Goal: Information Seeking & Learning: Learn about a topic

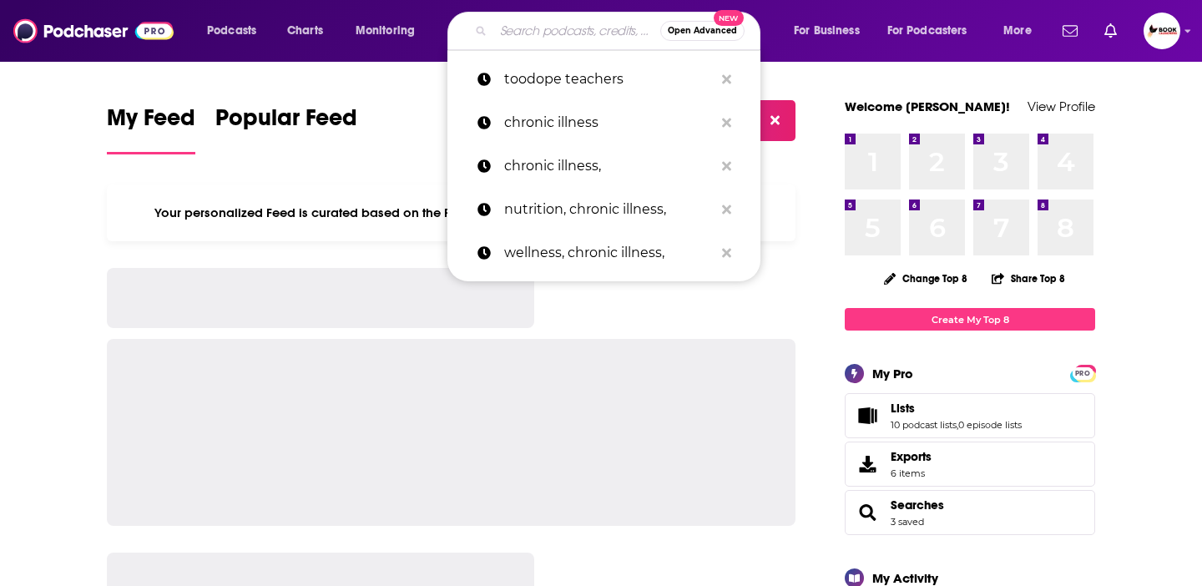
click at [518, 29] on input "Search podcasts, credits, & more..." at bounding box center [576, 31] width 167 height 27
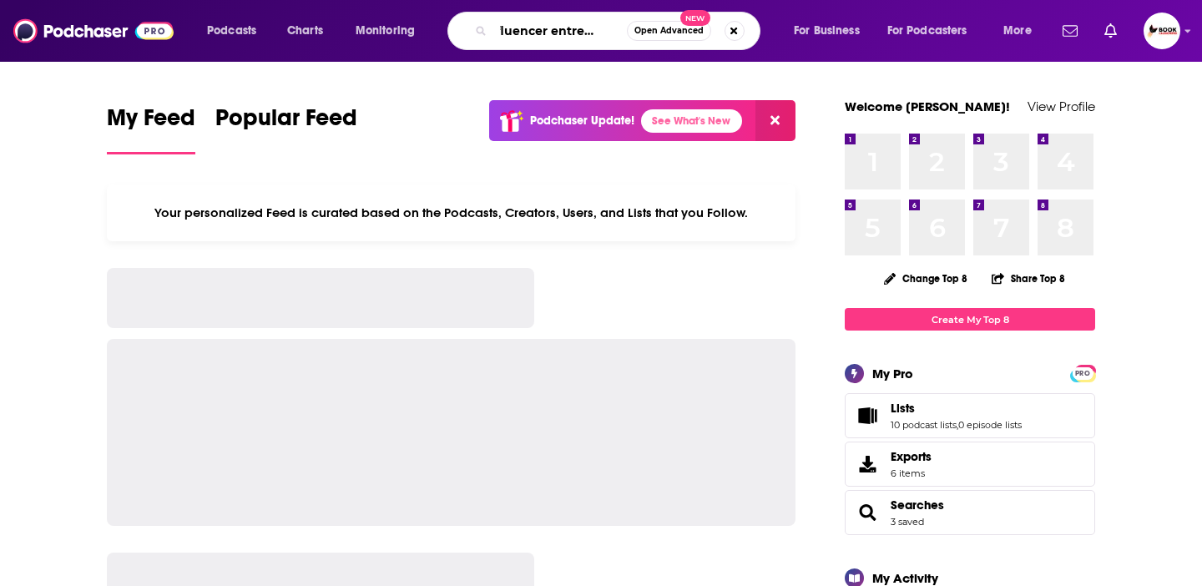
scroll to position [0, 35]
type input "influencer entrepreneurs"
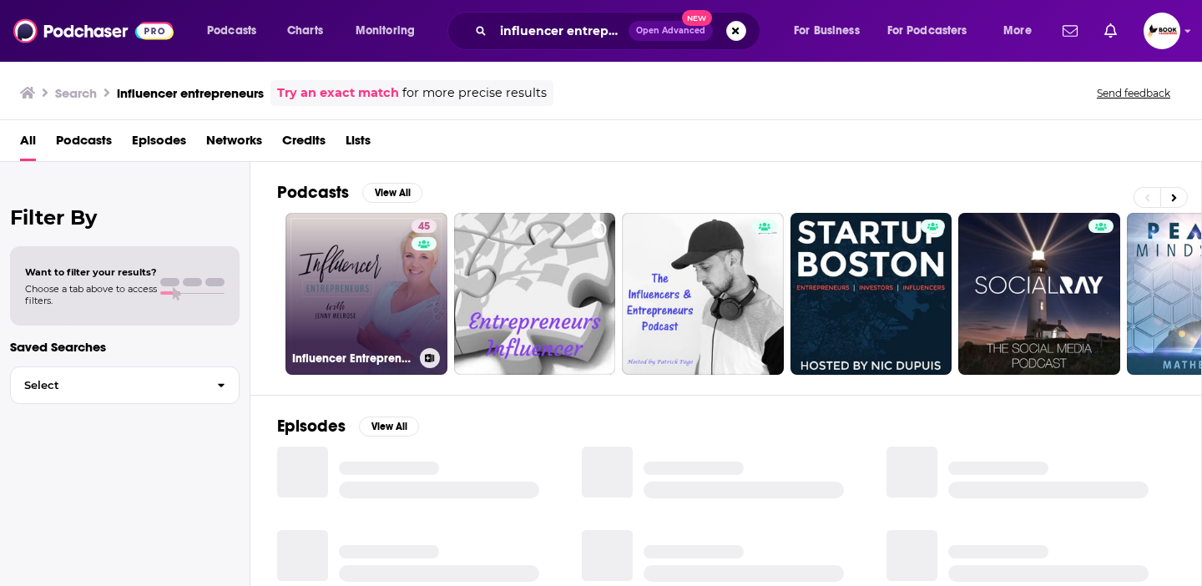
click at [398, 297] on link "45 Influencer Entrepreneurs: Marketing Tips to Make You More Visible" at bounding box center [366, 294] width 162 height 162
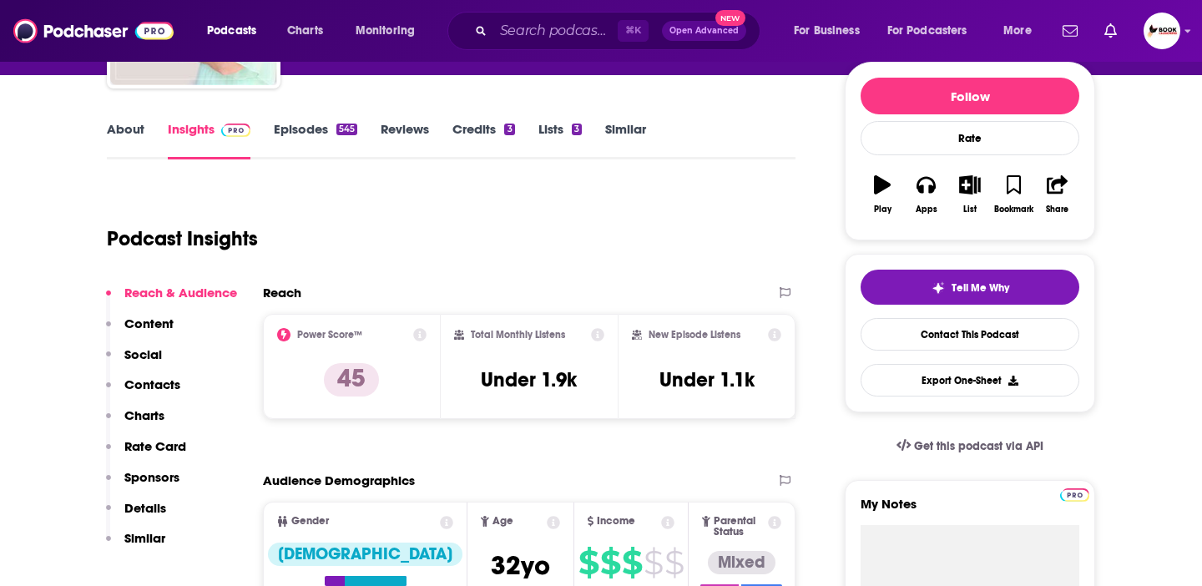
scroll to position [20, 0]
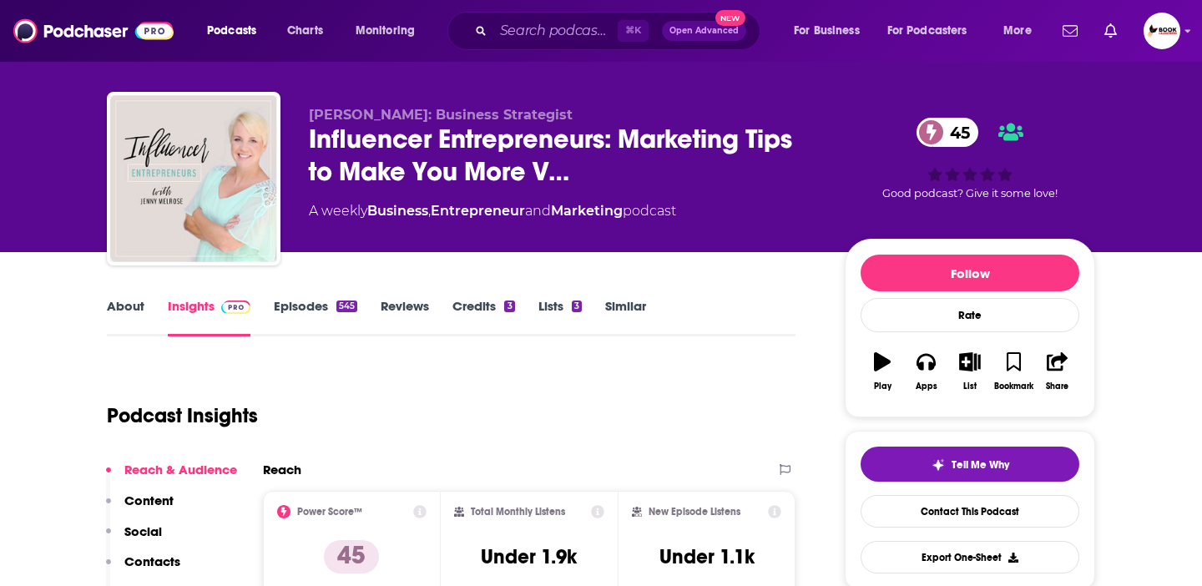
click at [138, 305] on link "About" at bounding box center [126, 317] width 38 height 38
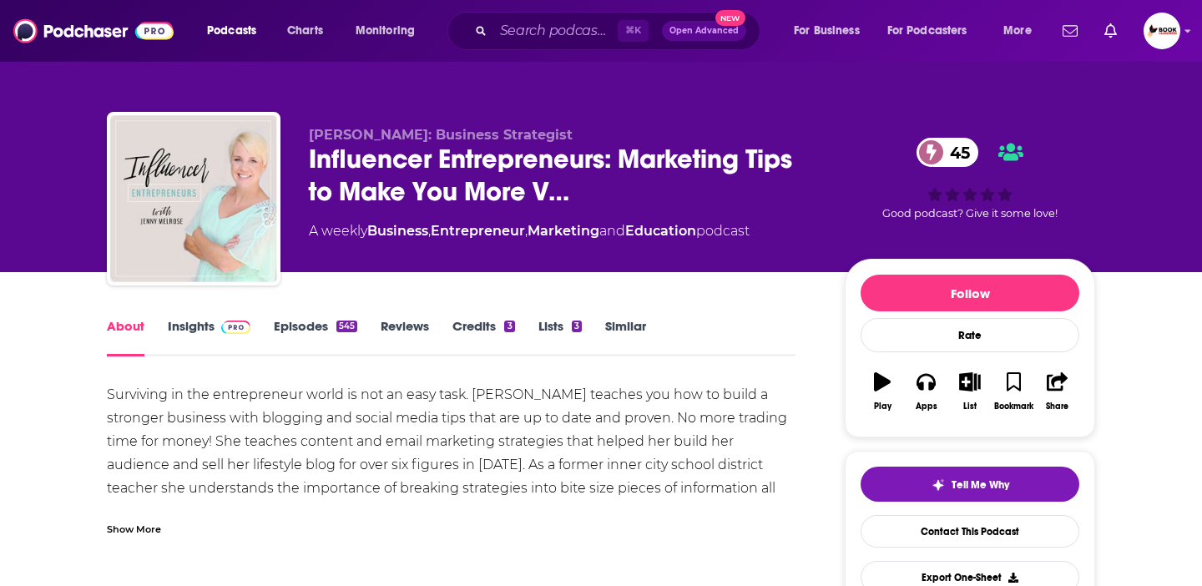
click at [128, 534] on div "Show More" at bounding box center [134, 528] width 54 height 16
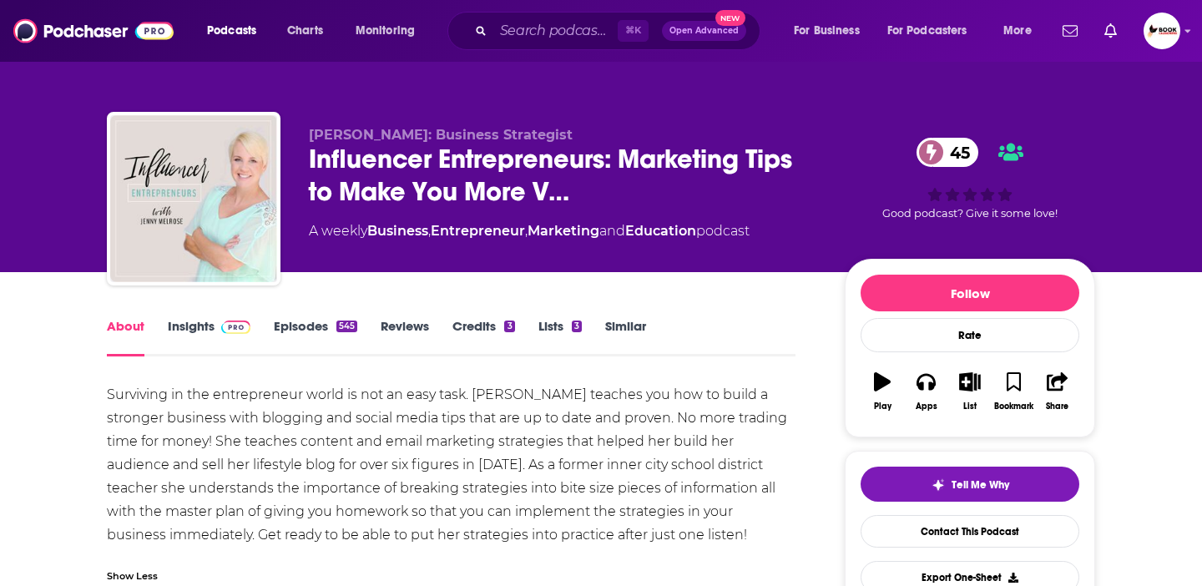
scroll to position [91, 0]
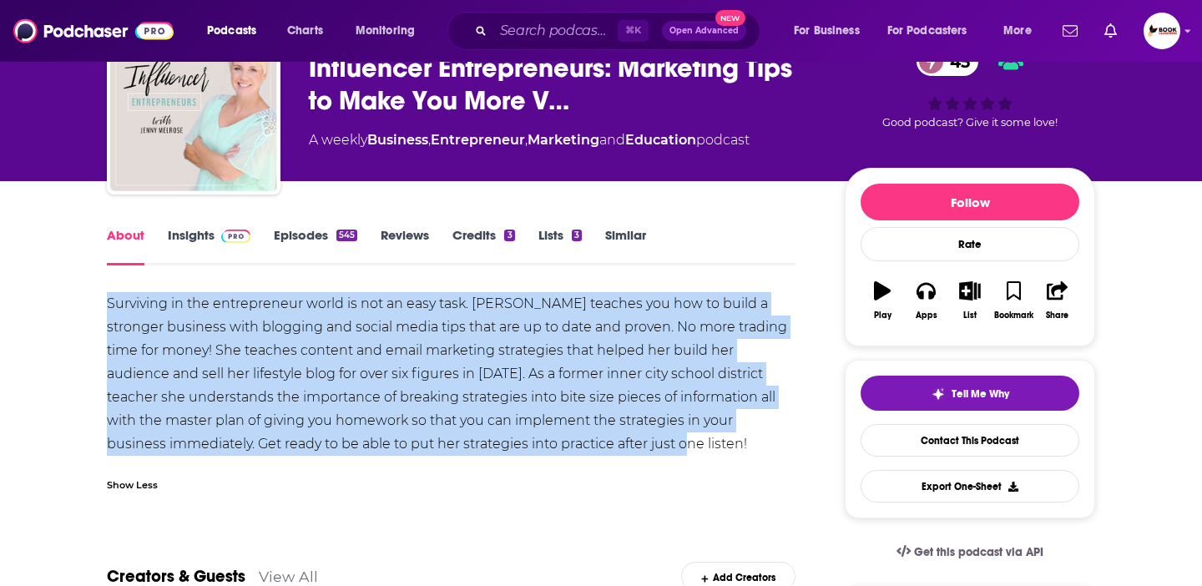
drag, startPoint x: 111, startPoint y: 300, endPoint x: 715, endPoint y: 449, distance: 621.5
click at [715, 449] on div "Surviving in the entrepreneur world is not an easy task. [PERSON_NAME] teaches …" at bounding box center [451, 374] width 689 height 164
copy div "Surviving in the entrepreneur world is not an easy task. [PERSON_NAME] teaches …"
click at [189, 242] on link "Insights" at bounding box center [209, 246] width 83 height 38
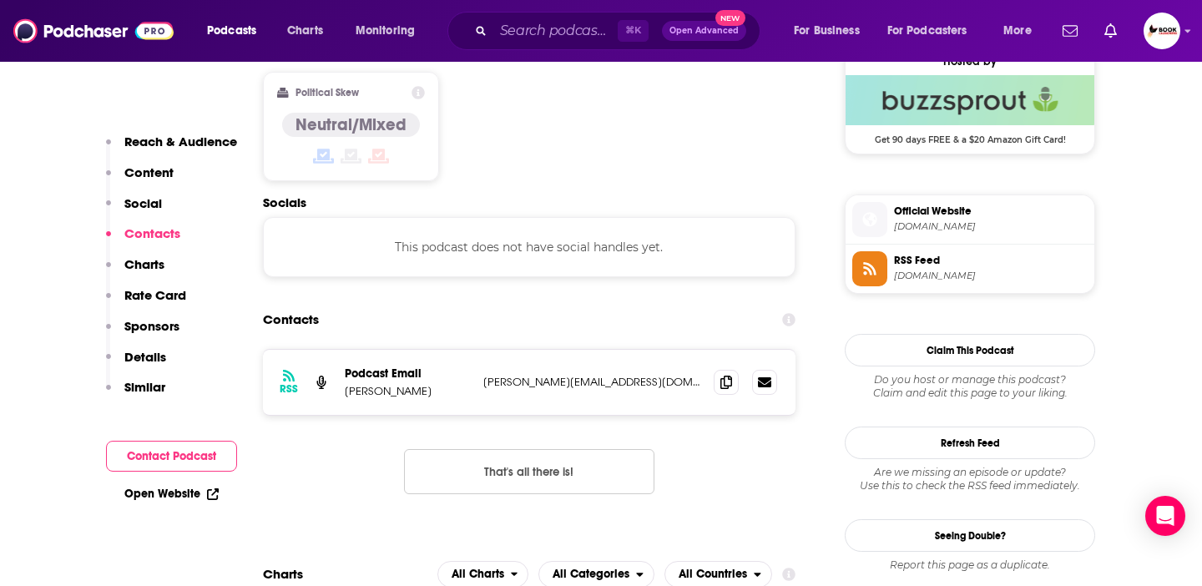
scroll to position [1372, 0]
